Goal: Task Accomplishment & Management: Manage account settings

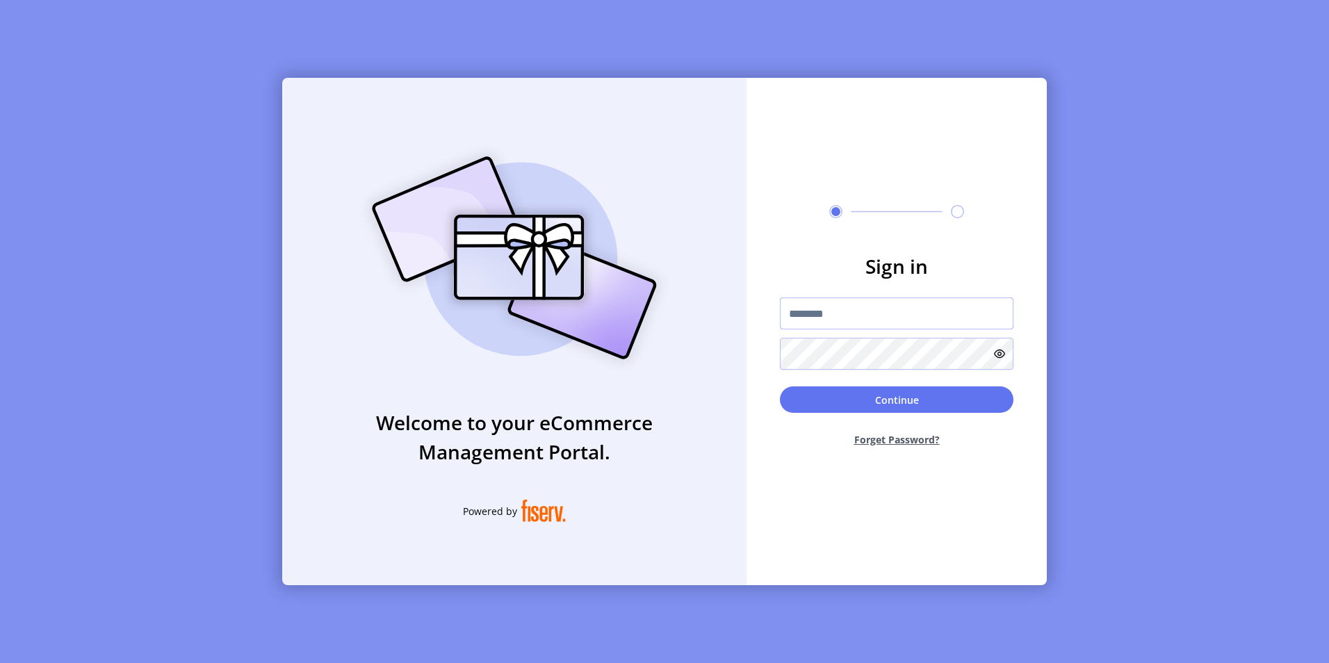
click at [808, 318] on input "text" at bounding box center [897, 313] width 234 height 32
type input "**********"
click at [780, 386] on button "Continue" at bounding box center [897, 399] width 234 height 26
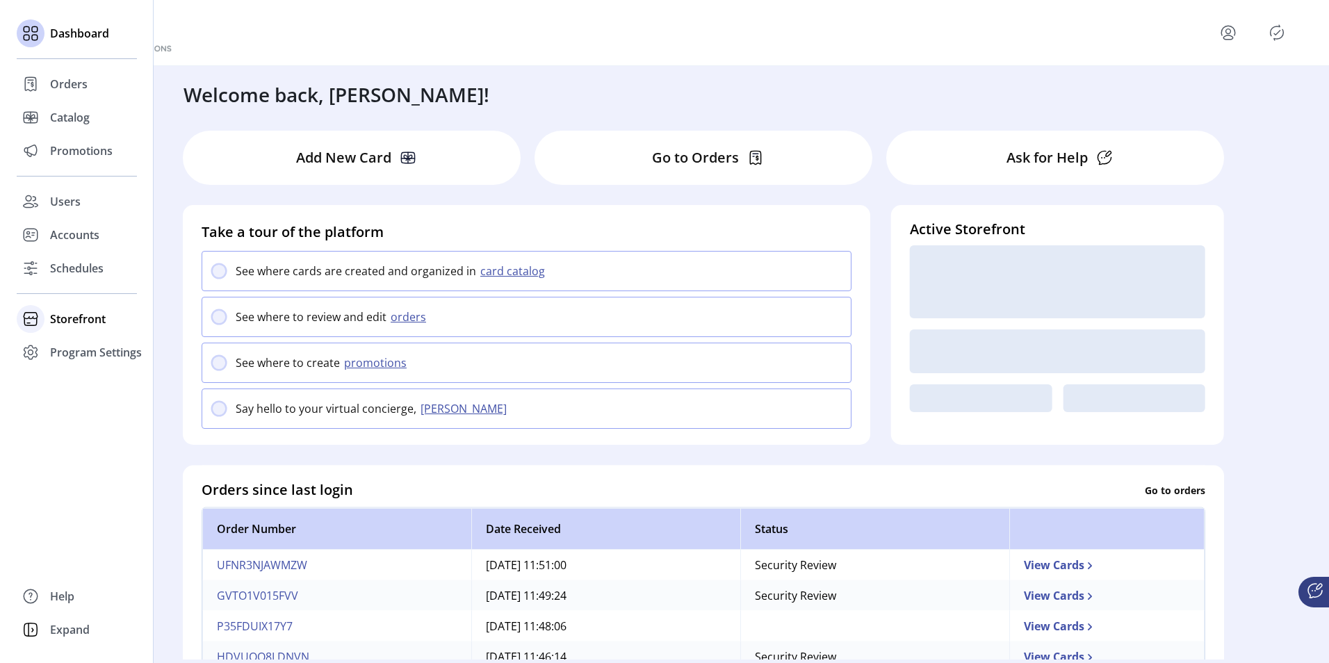
click at [74, 324] on span "Storefront" at bounding box center [78, 319] width 56 height 17
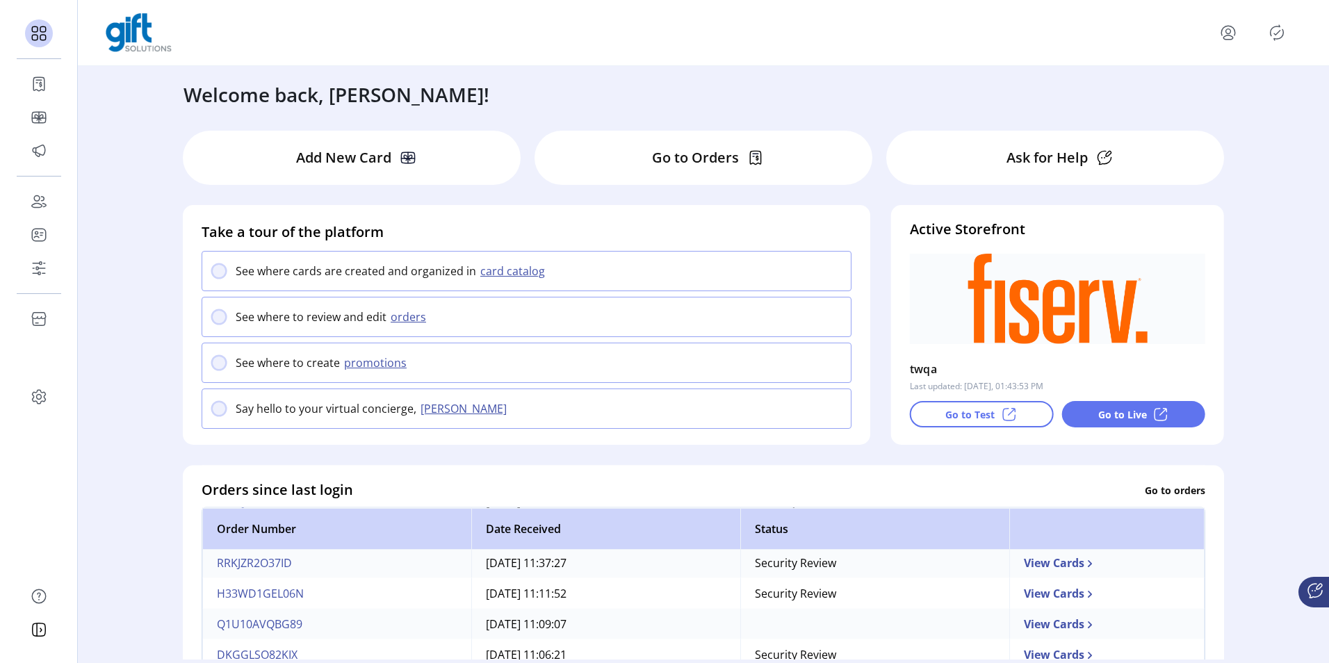
scroll to position [348, 0]
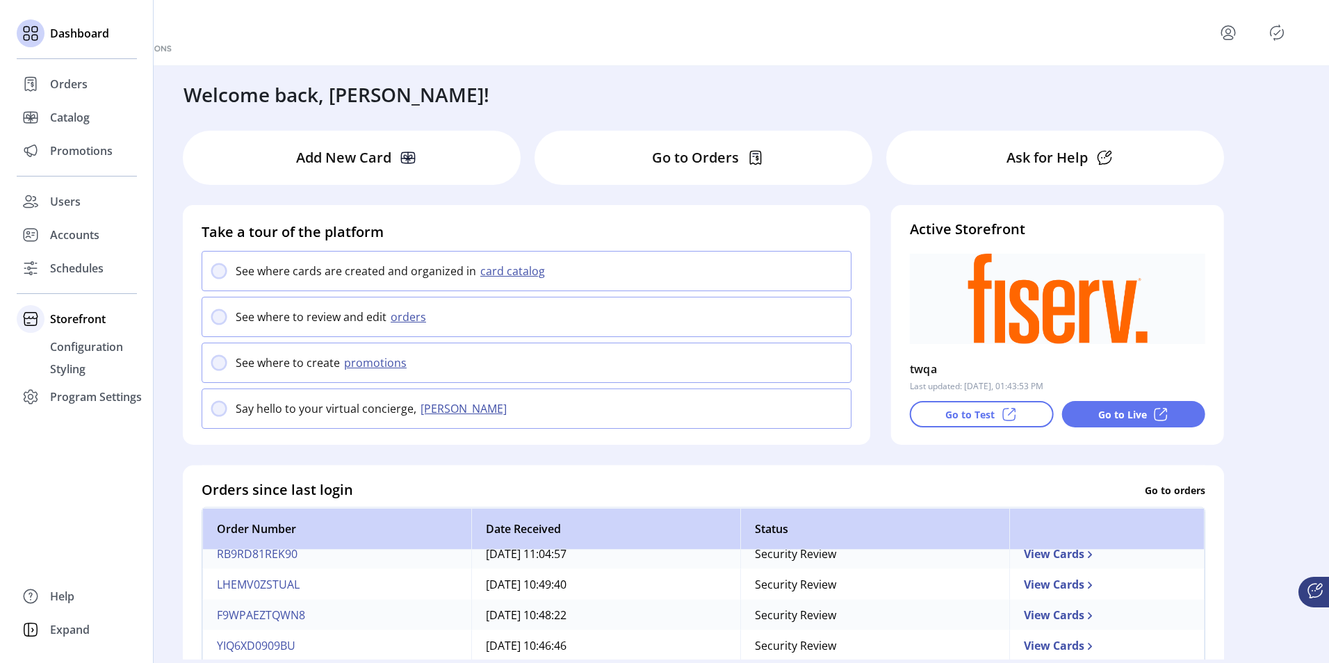
click at [77, 323] on span "Storefront" at bounding box center [78, 319] width 56 height 17
click at [84, 347] on span "Configuration" at bounding box center [86, 347] width 73 height 17
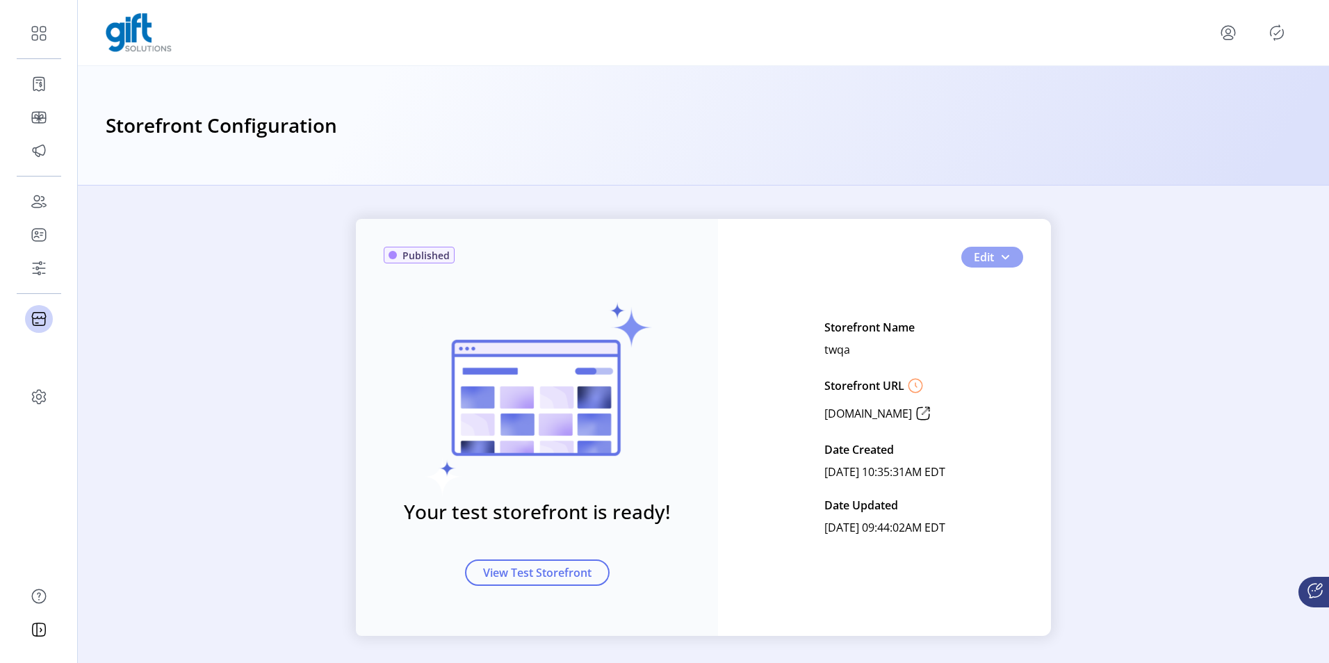
click at [1004, 256] on span "button" at bounding box center [1005, 257] width 11 height 11
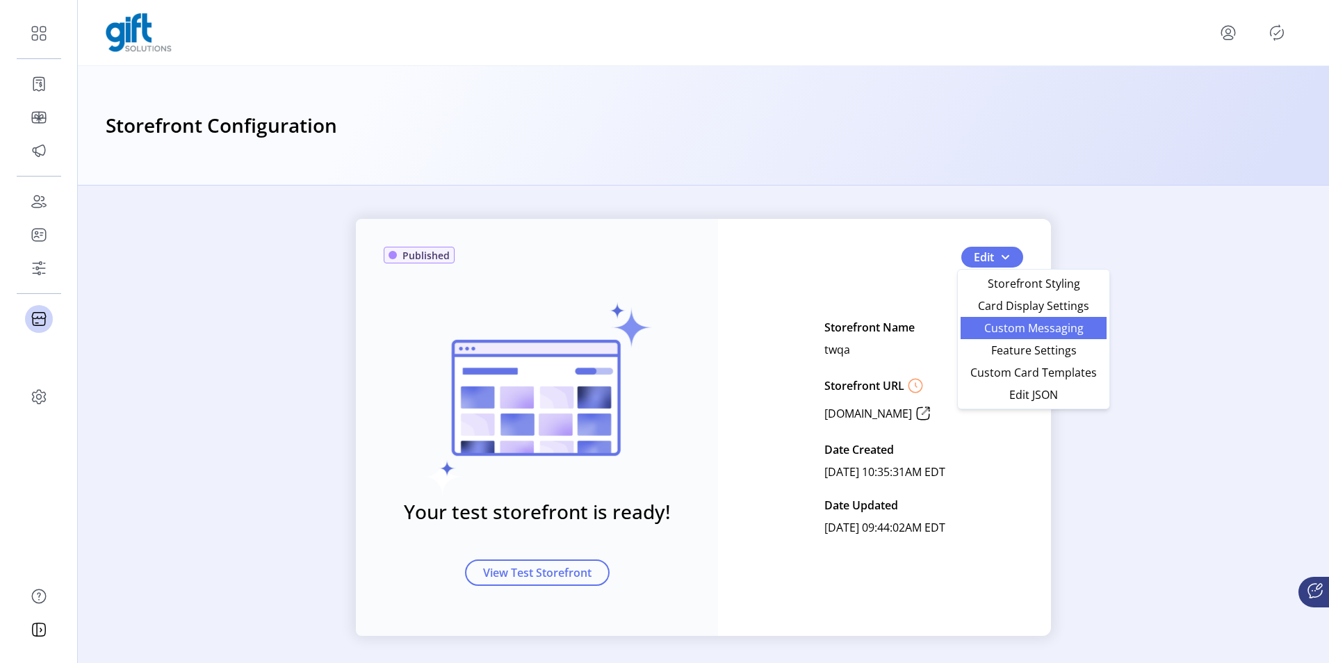
click at [1000, 324] on span "Custom Messaging" at bounding box center [1033, 328] width 129 height 11
